Goal: Task Accomplishment & Management: Manage account settings

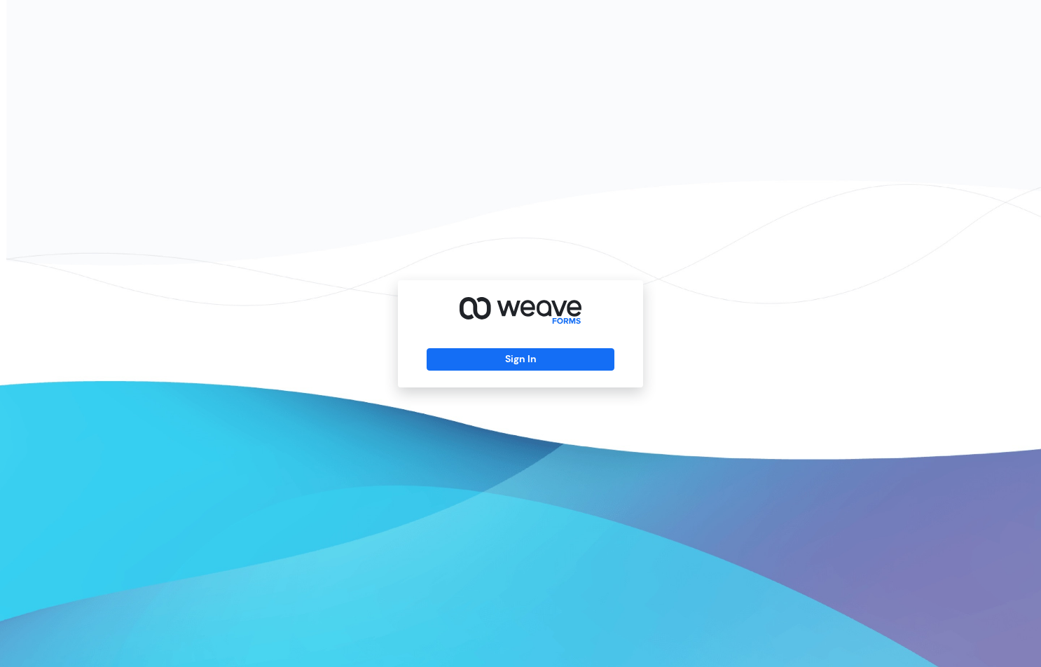
click at [494, 373] on div "Sign In" at bounding box center [520, 333] width 245 height 107
click at [493, 359] on button "Sign In" at bounding box center [520, 359] width 187 height 22
